Goal: Register for event/course

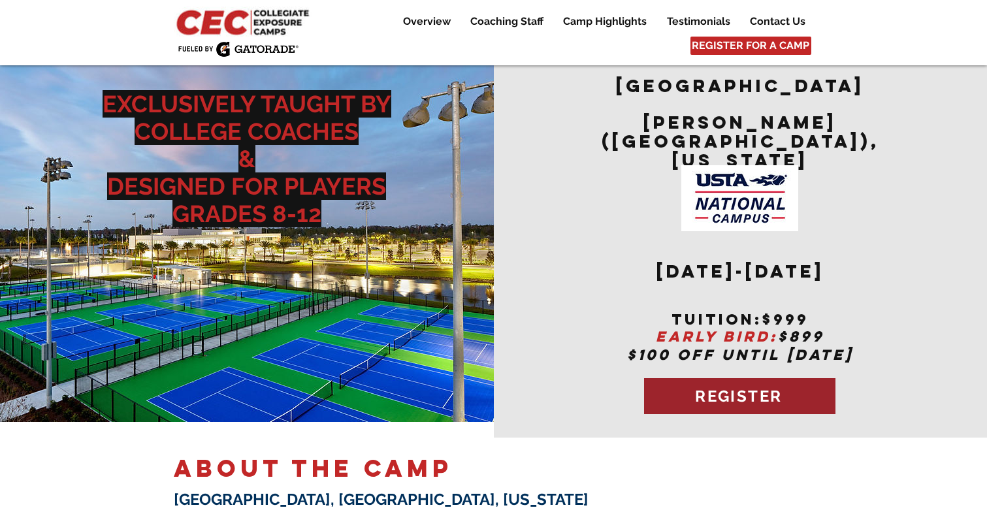
click at [735, 387] on span "REGISTER" at bounding box center [738, 396] width 87 height 19
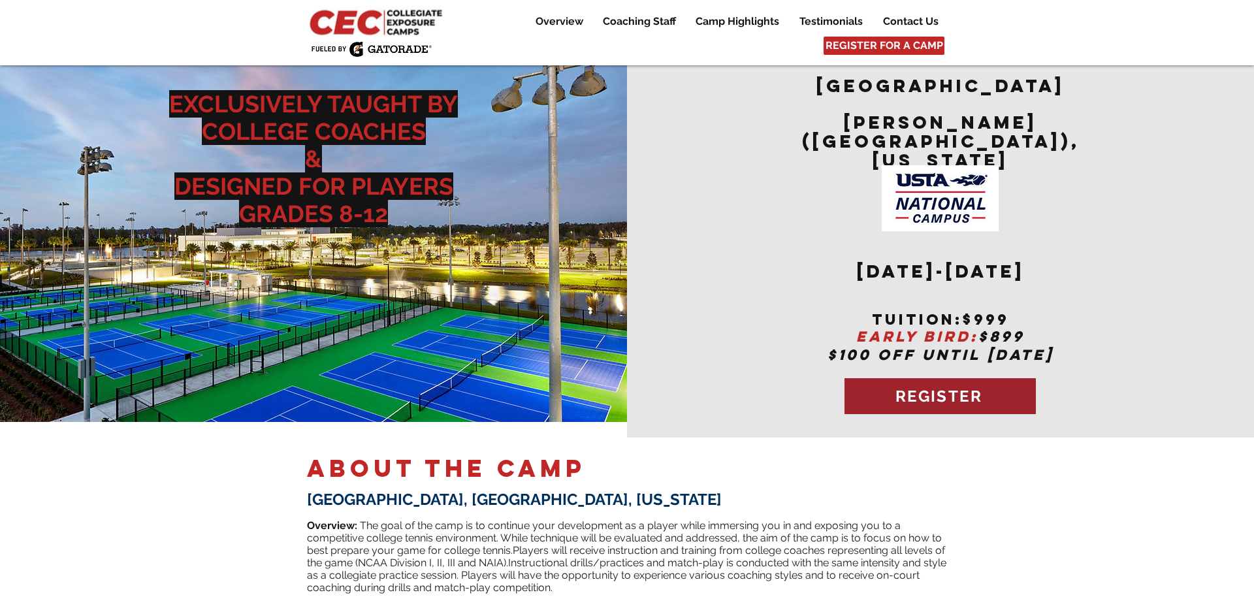
click at [945, 387] on span "REGISTER" at bounding box center [938, 396] width 87 height 19
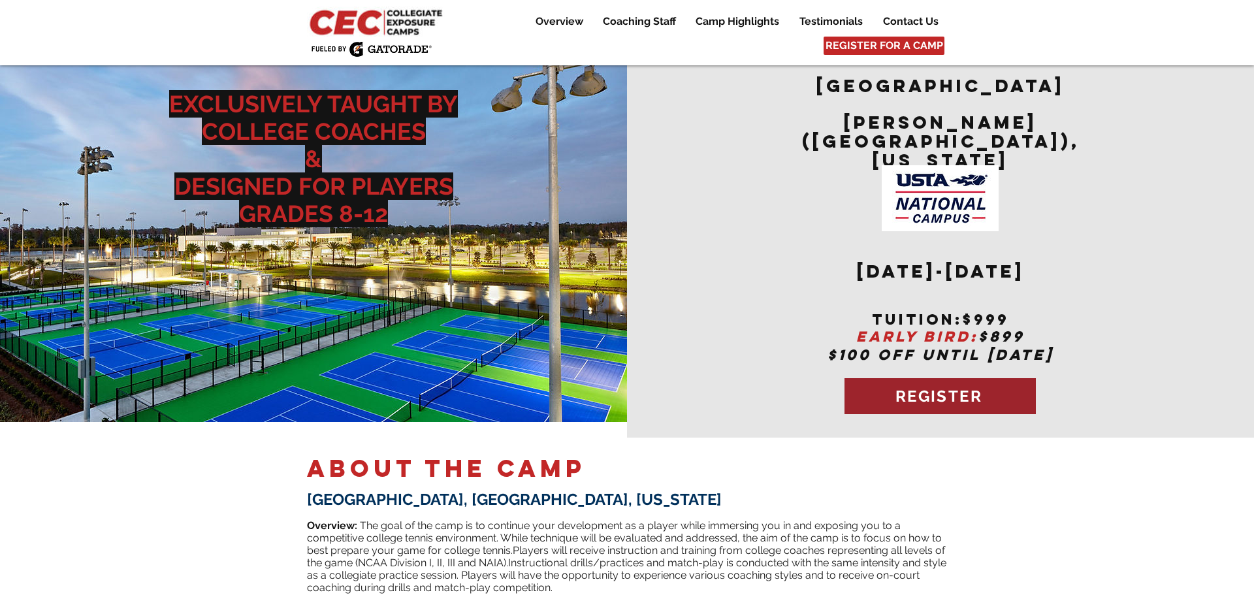
click at [945, 387] on span "REGISTER" at bounding box center [938, 396] width 87 height 19
click at [389, 11] on img at bounding box center [377, 22] width 141 height 30
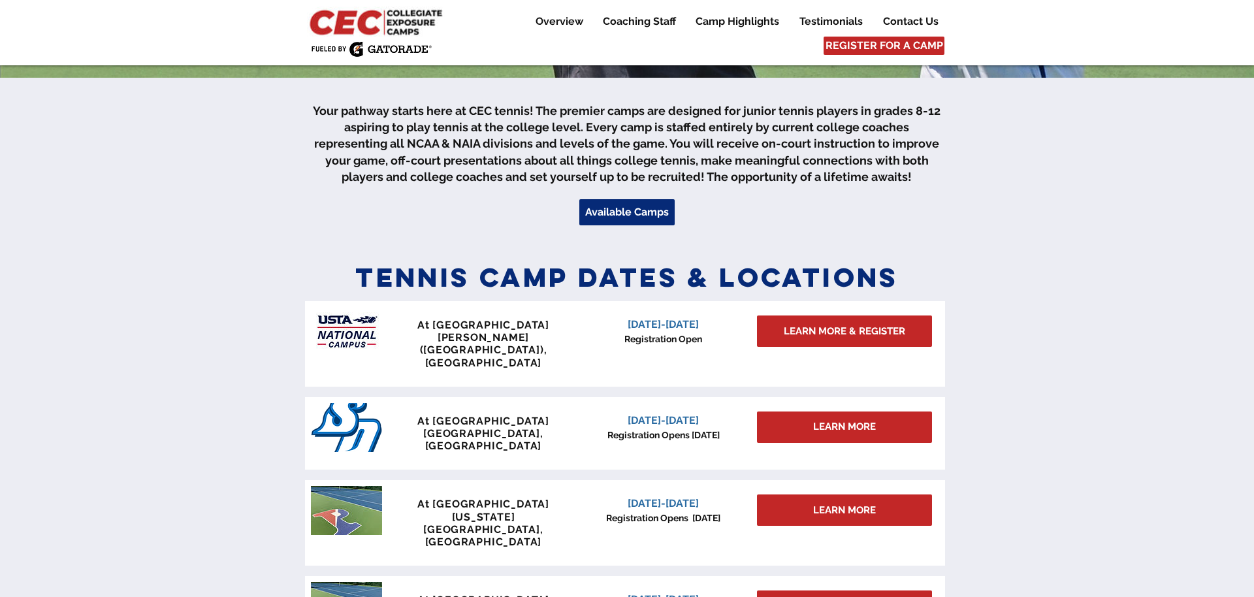
scroll to position [395, 0]
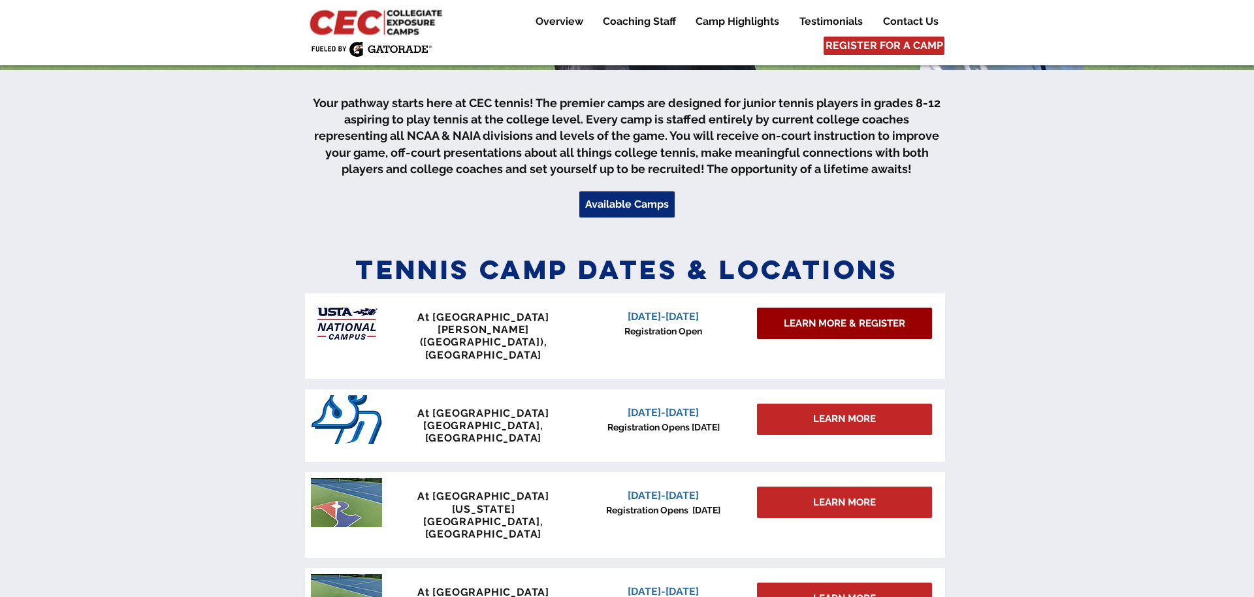
click at [815, 325] on span "LEARN MORE & REGISTER" at bounding box center [844, 324] width 121 height 14
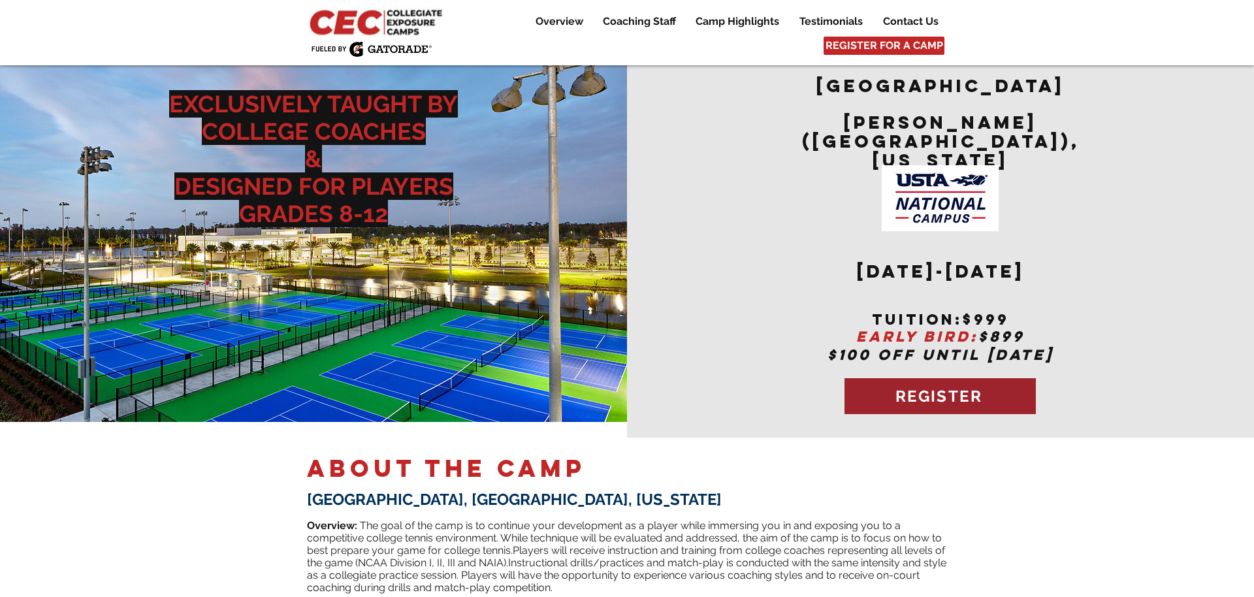
click at [944, 387] on span "REGISTER" at bounding box center [938, 396] width 87 height 19
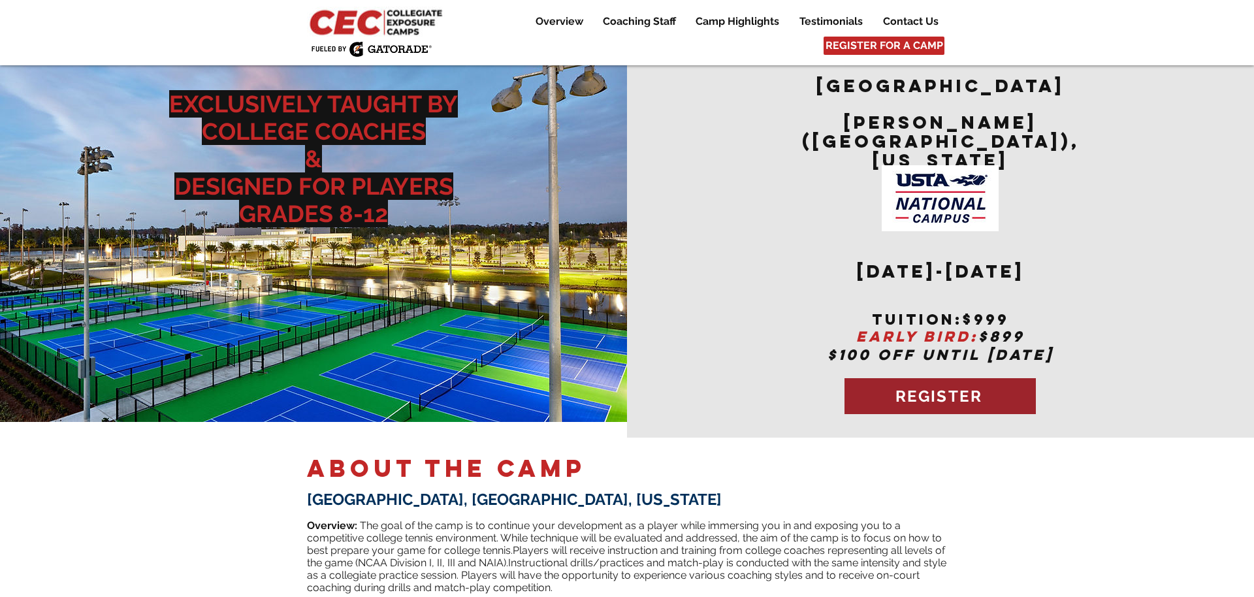
click at [944, 387] on span "REGISTER" at bounding box center [938, 396] width 87 height 19
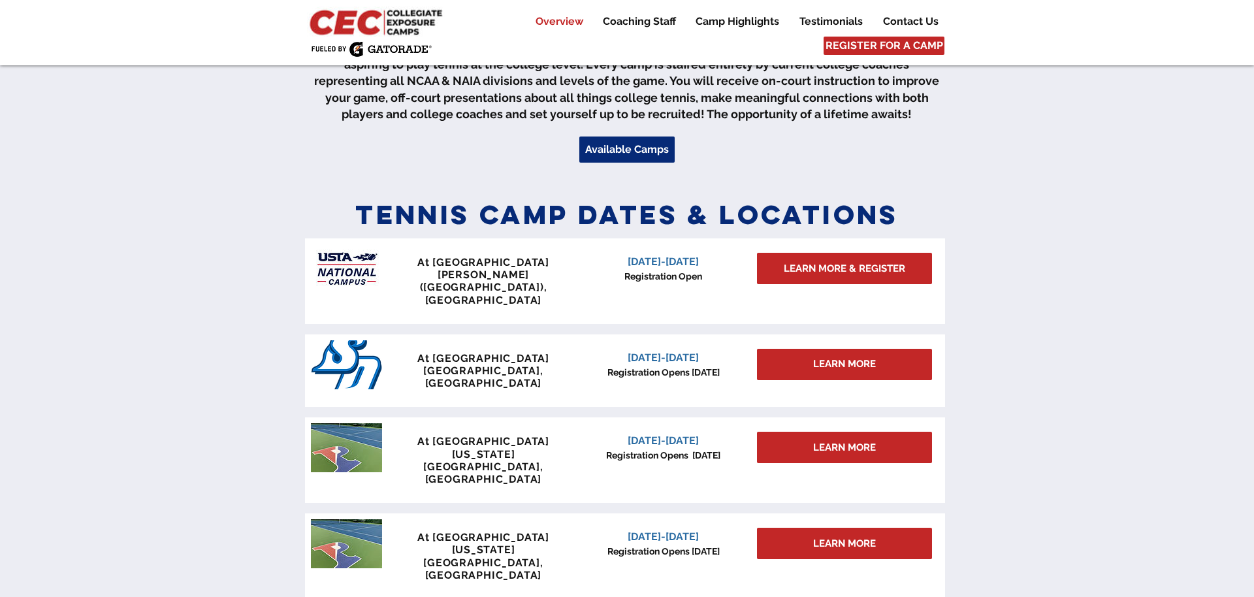
scroll to position [498, 0]
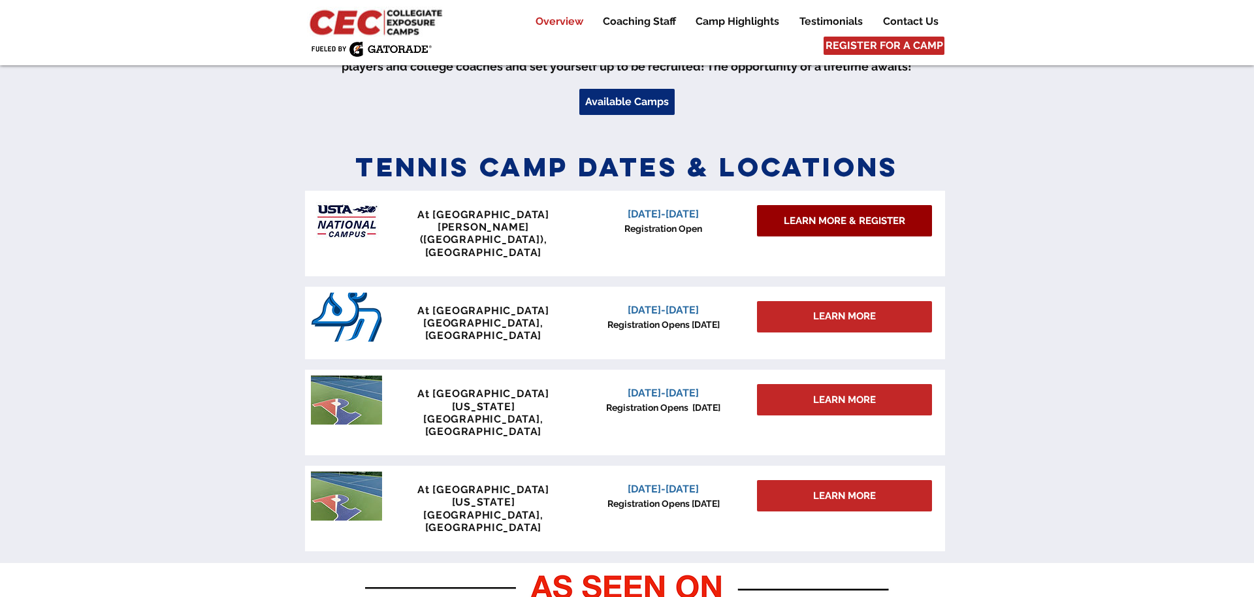
click at [793, 218] on span "LEARN MORE & REGISTER" at bounding box center [844, 221] width 121 height 14
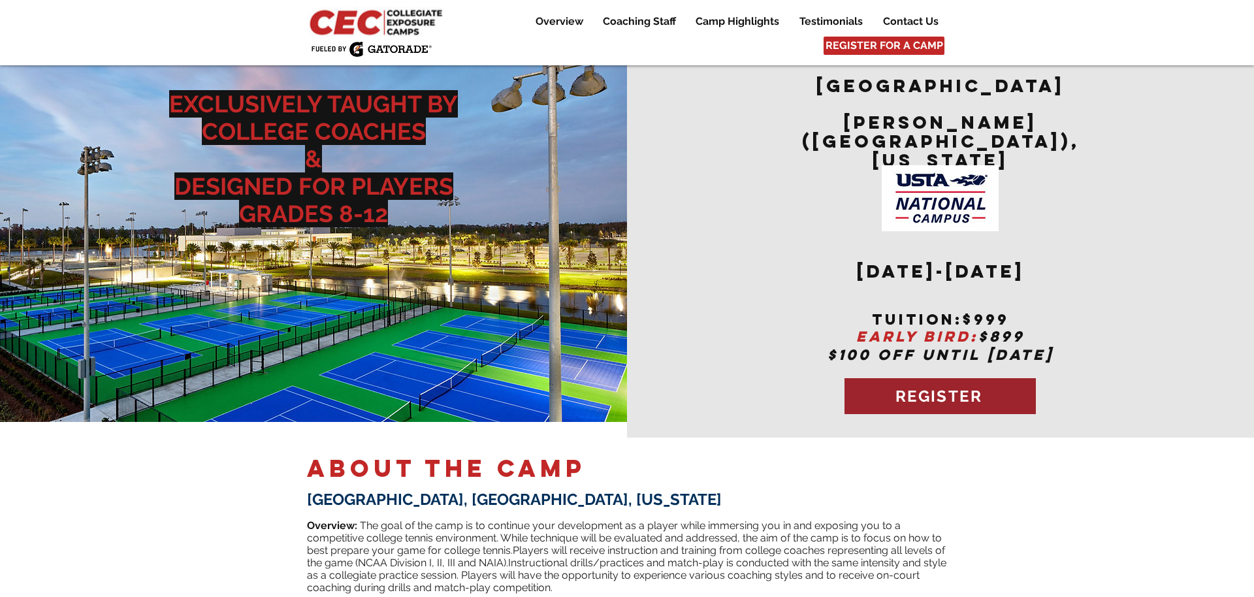
click at [947, 389] on span "REGISTER" at bounding box center [939, 396] width 191 height 36
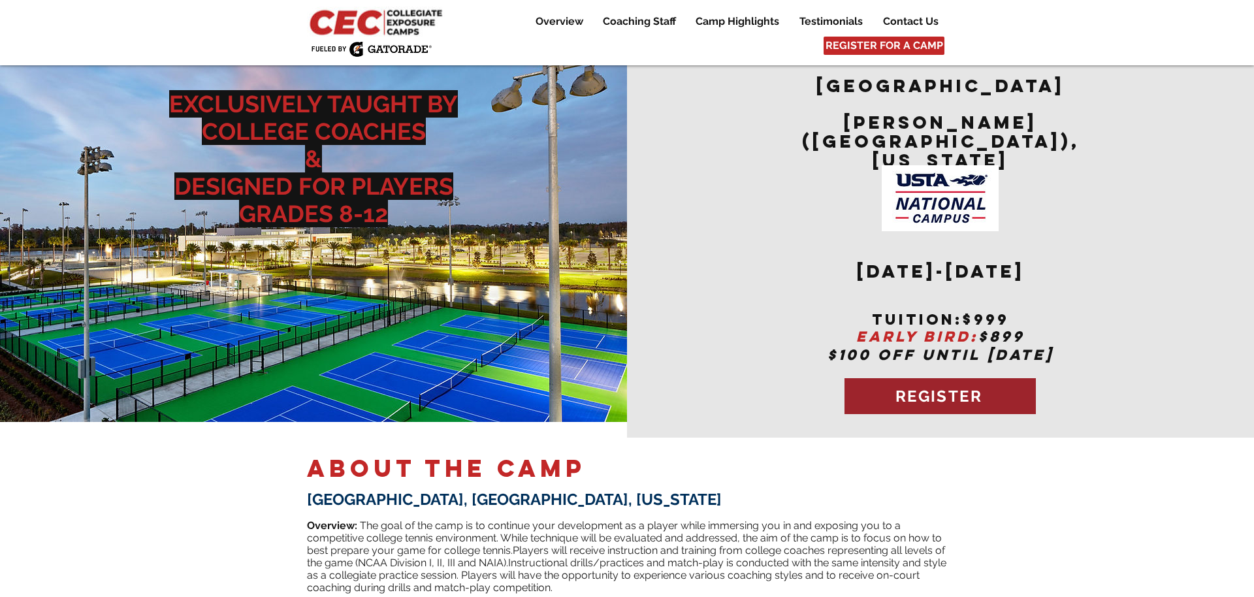
click at [947, 389] on span "REGISTER" at bounding box center [939, 396] width 191 height 36
click at [942, 387] on span "REGISTER" at bounding box center [938, 396] width 87 height 19
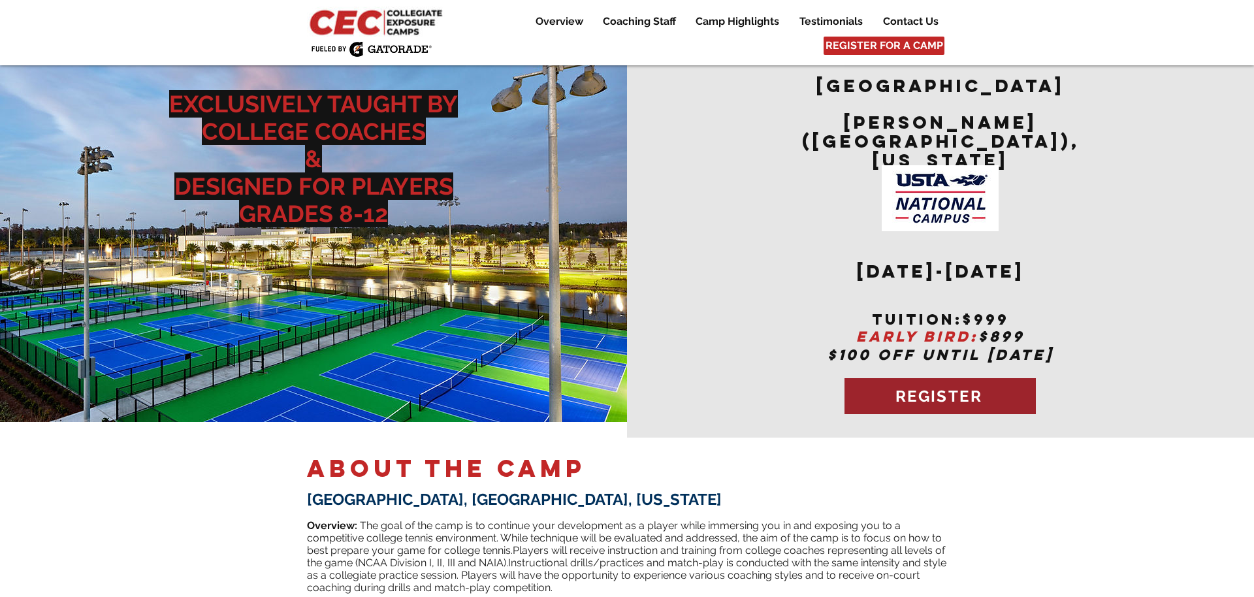
click at [942, 387] on span "REGISTER" at bounding box center [938, 396] width 87 height 19
click at [940, 387] on span "REGISTER" at bounding box center [938, 396] width 87 height 19
click at [936, 387] on span "REGISTER" at bounding box center [938, 396] width 87 height 19
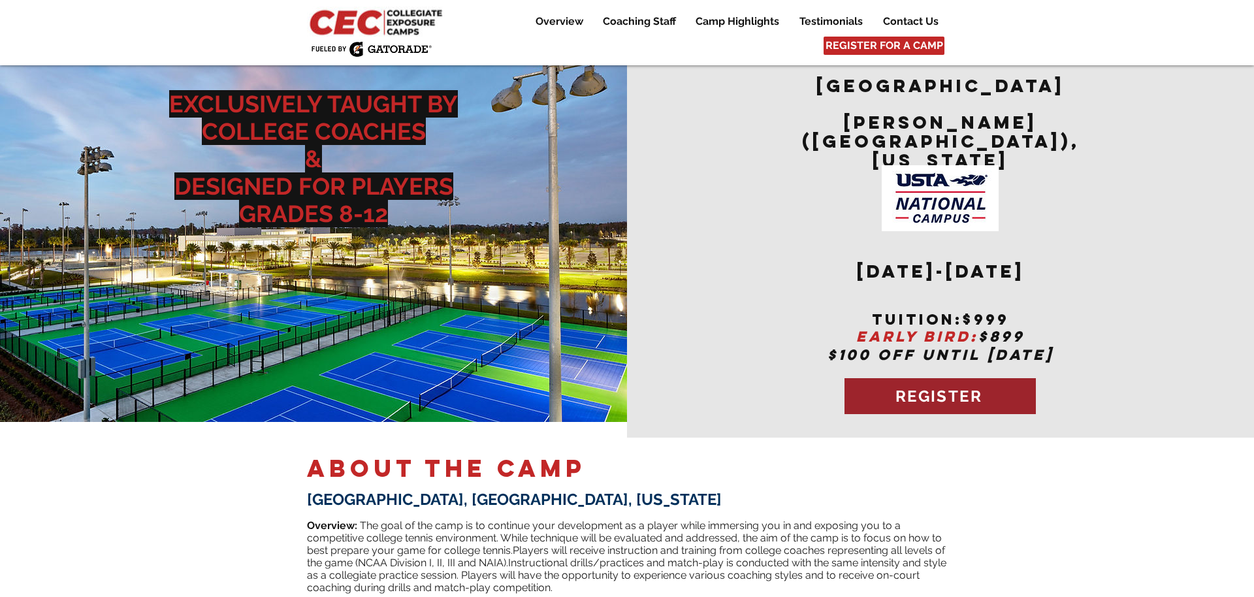
click at [945, 387] on span "REGISTER" at bounding box center [938, 396] width 87 height 19
click at [951, 387] on span "REGISTER" at bounding box center [938, 396] width 87 height 19
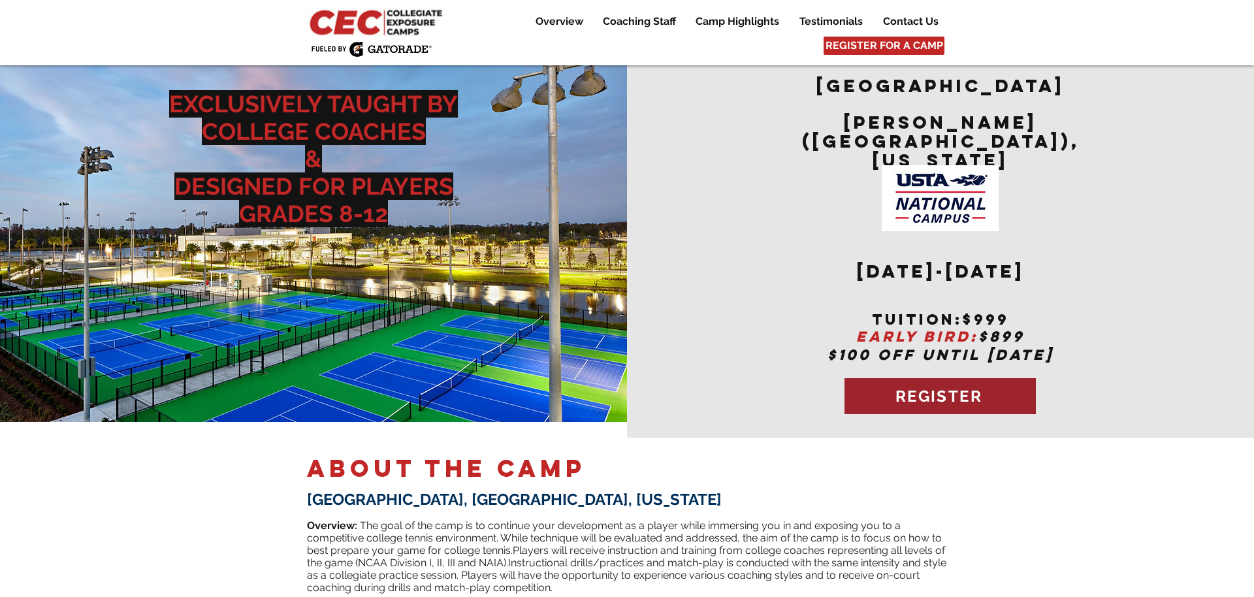
click at [951, 387] on span "REGISTER" at bounding box center [938, 396] width 87 height 19
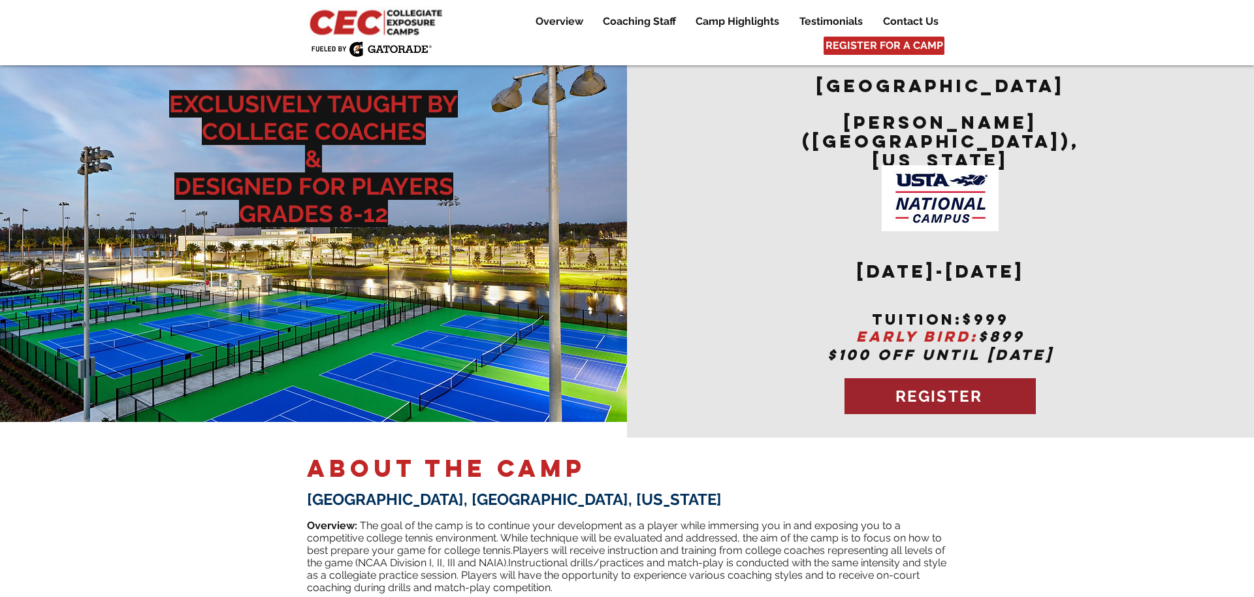
click at [951, 387] on span "REGISTER" at bounding box center [938, 396] width 87 height 19
click at [929, 387] on span "REGISTER" at bounding box center [938, 396] width 87 height 19
click at [942, 378] on span "REGISTER" at bounding box center [939, 396] width 191 height 36
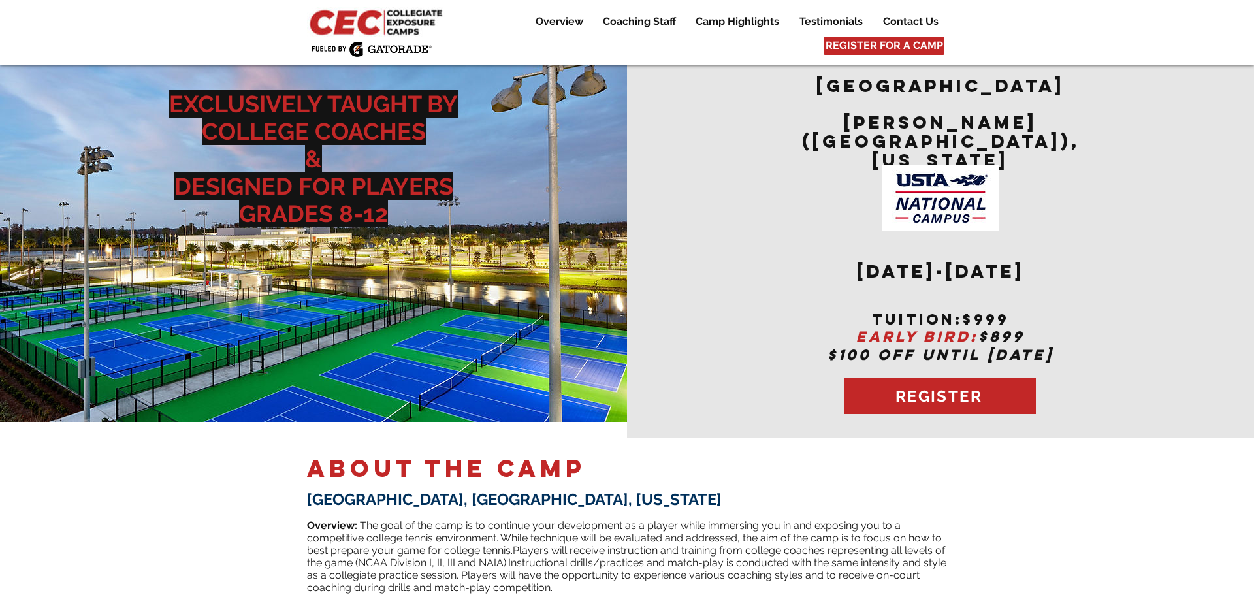
click at [366, 16] on img at bounding box center [377, 22] width 141 height 30
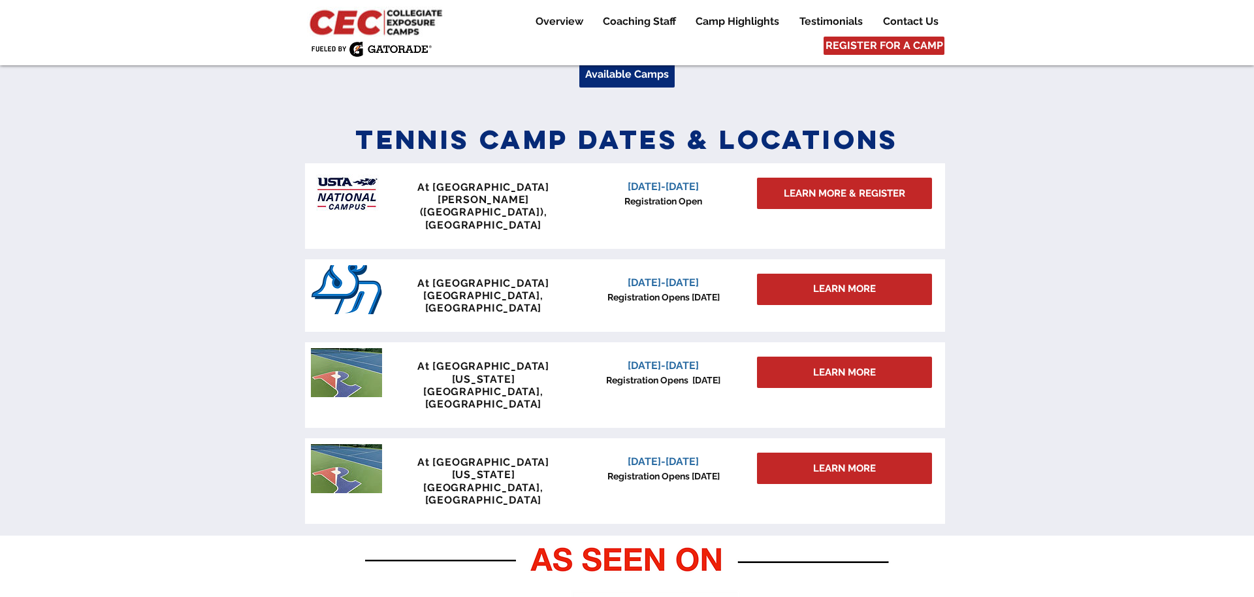
scroll to position [518, 0]
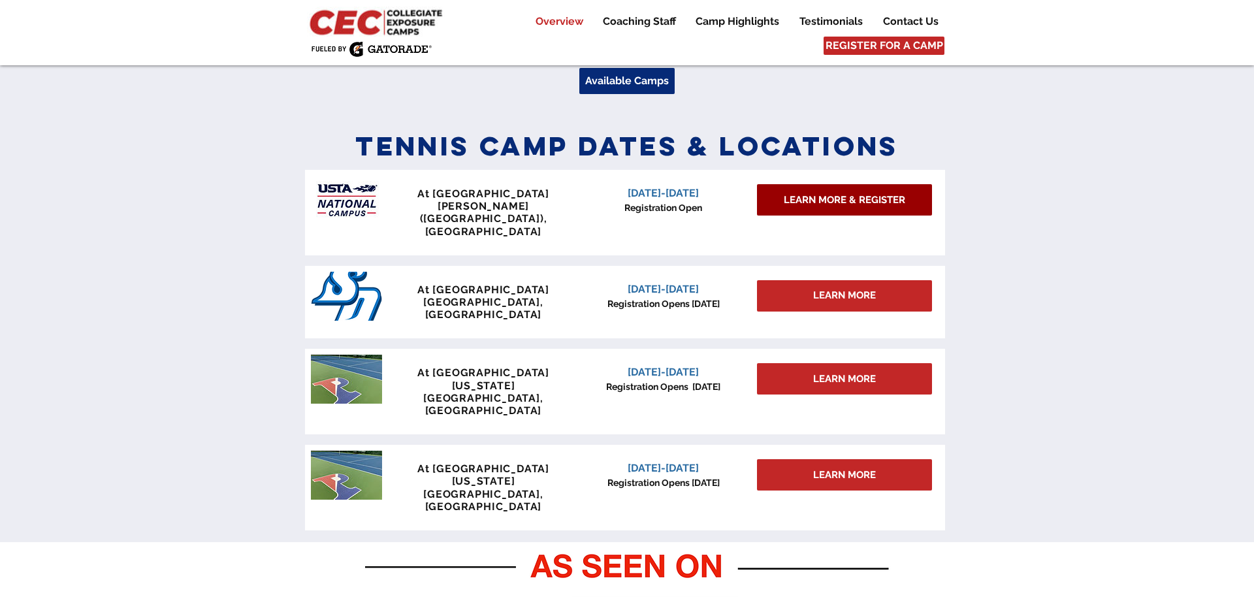
click at [837, 207] on span "LEARN MORE & REGISTER" at bounding box center [844, 200] width 121 height 14
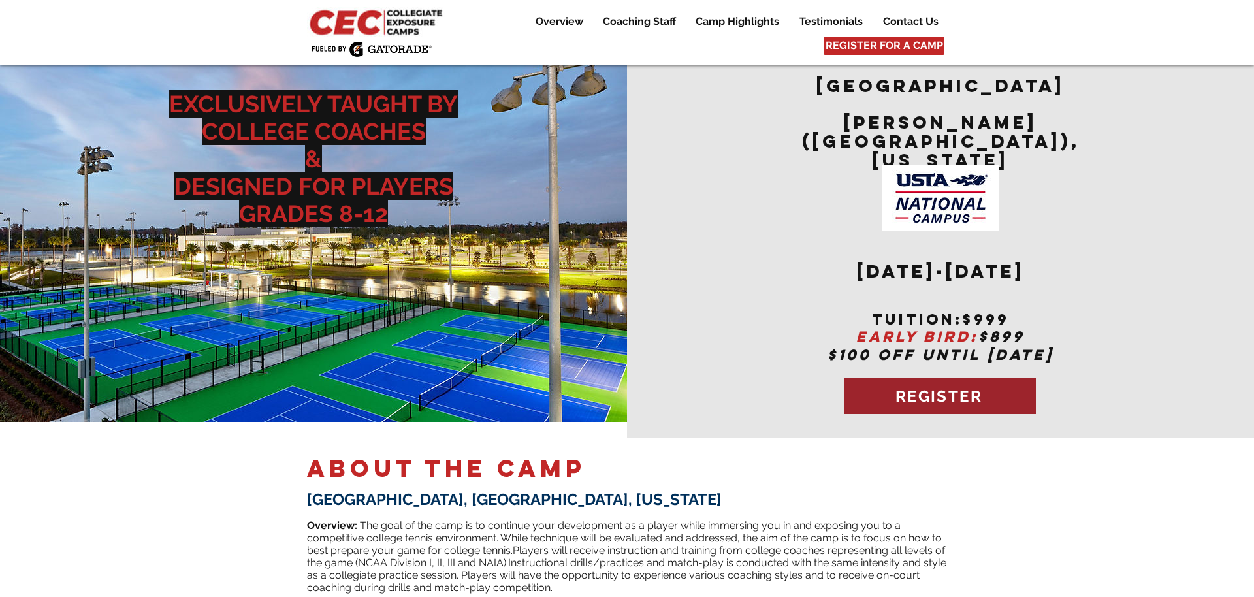
click at [936, 387] on span "REGISTER" at bounding box center [938, 396] width 87 height 19
click at [916, 387] on span "REGISTER" at bounding box center [938, 396] width 87 height 19
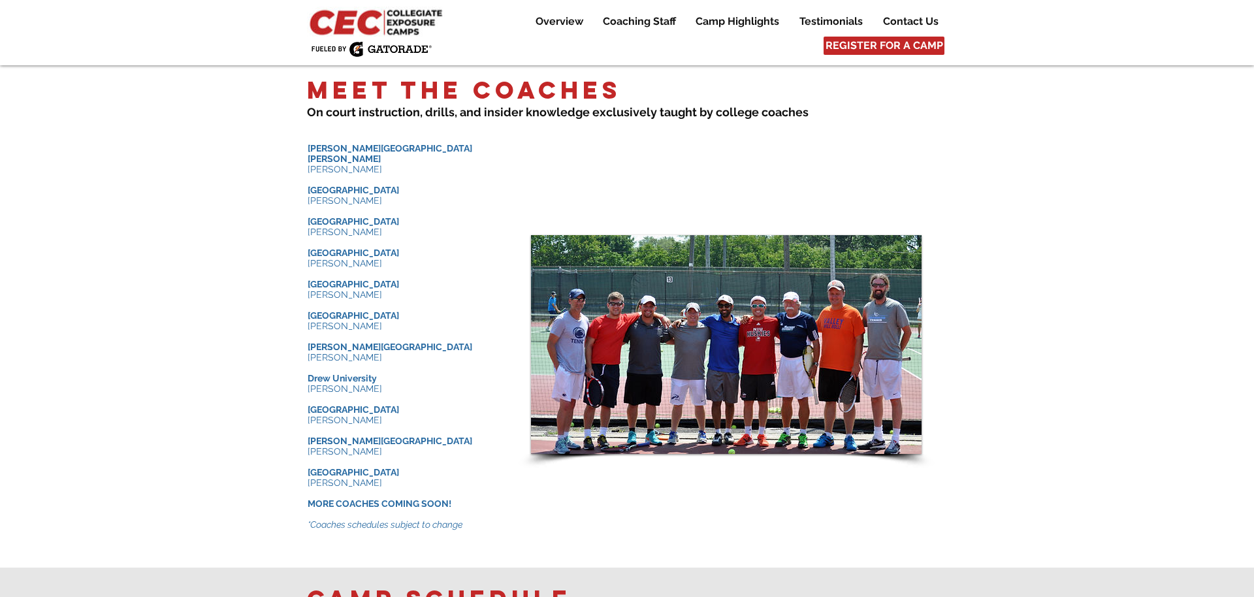
scroll to position [1271, 0]
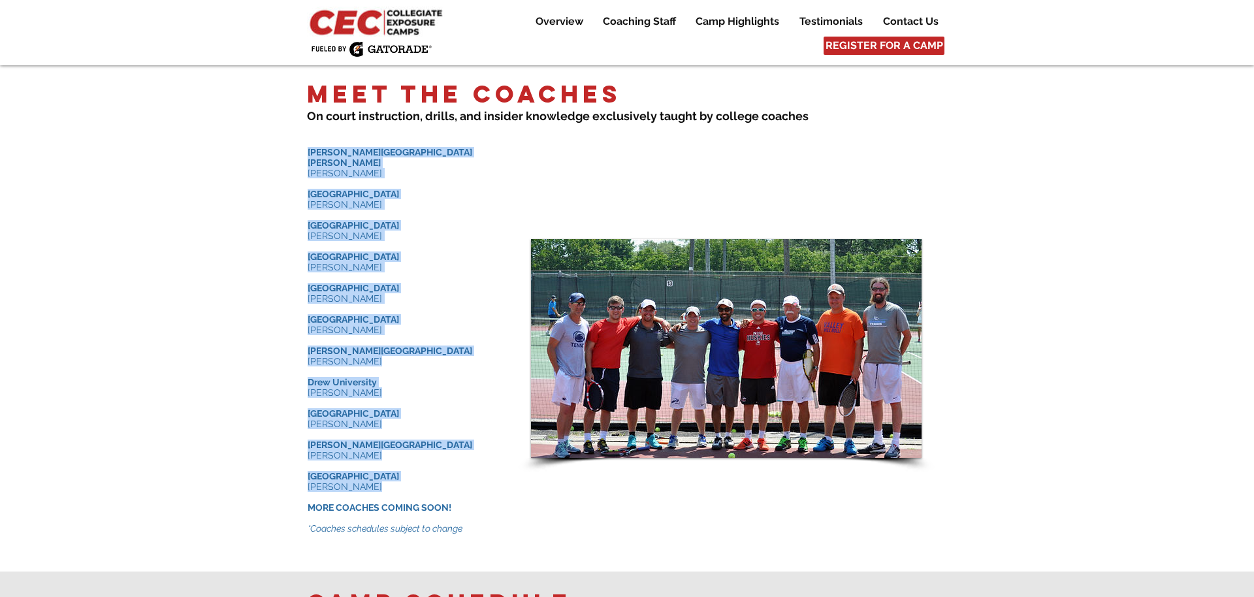
drag, startPoint x: 375, startPoint y: 463, endPoint x: 308, endPoint y: 140, distance: 329.5
click at [308, 147] on div "​ [PERSON_NAME][GEOGRAPHIC_DATA][PERSON_NAME] [PERSON_NAME] ​ [GEOGRAPHIC_DATA]…" at bounding box center [406, 345] width 196 height 396
click at [272, 447] on div at bounding box center [627, 317] width 1254 height 507
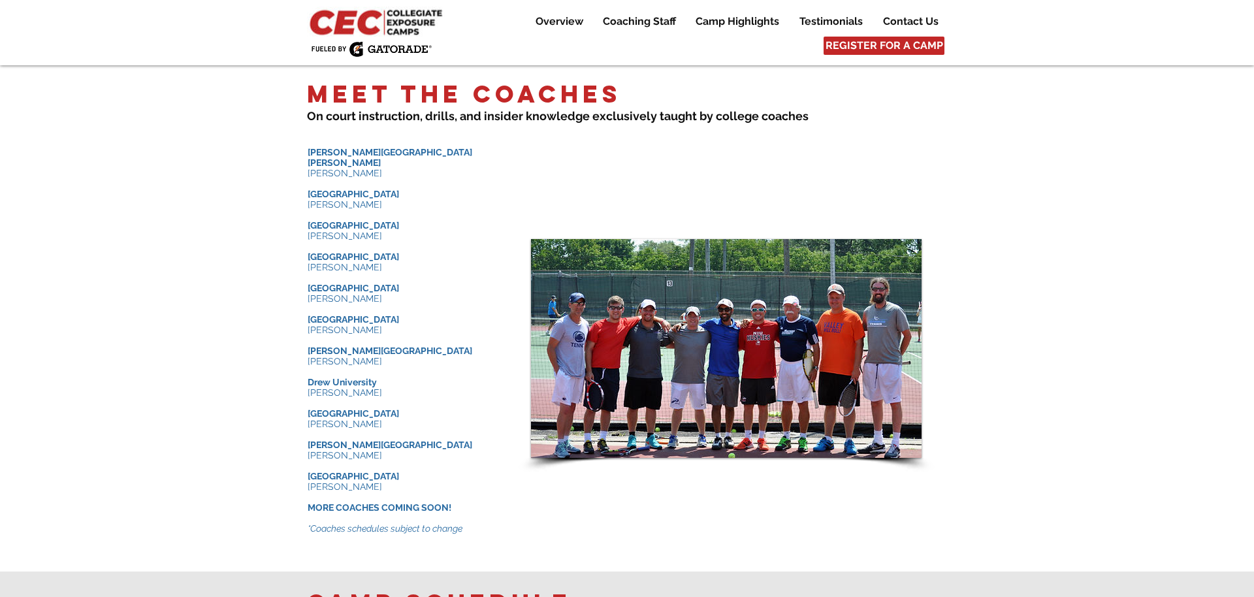
click at [513, 339] on div at bounding box center [627, 317] width 1254 height 507
